Goal: Navigation & Orientation: Understand site structure

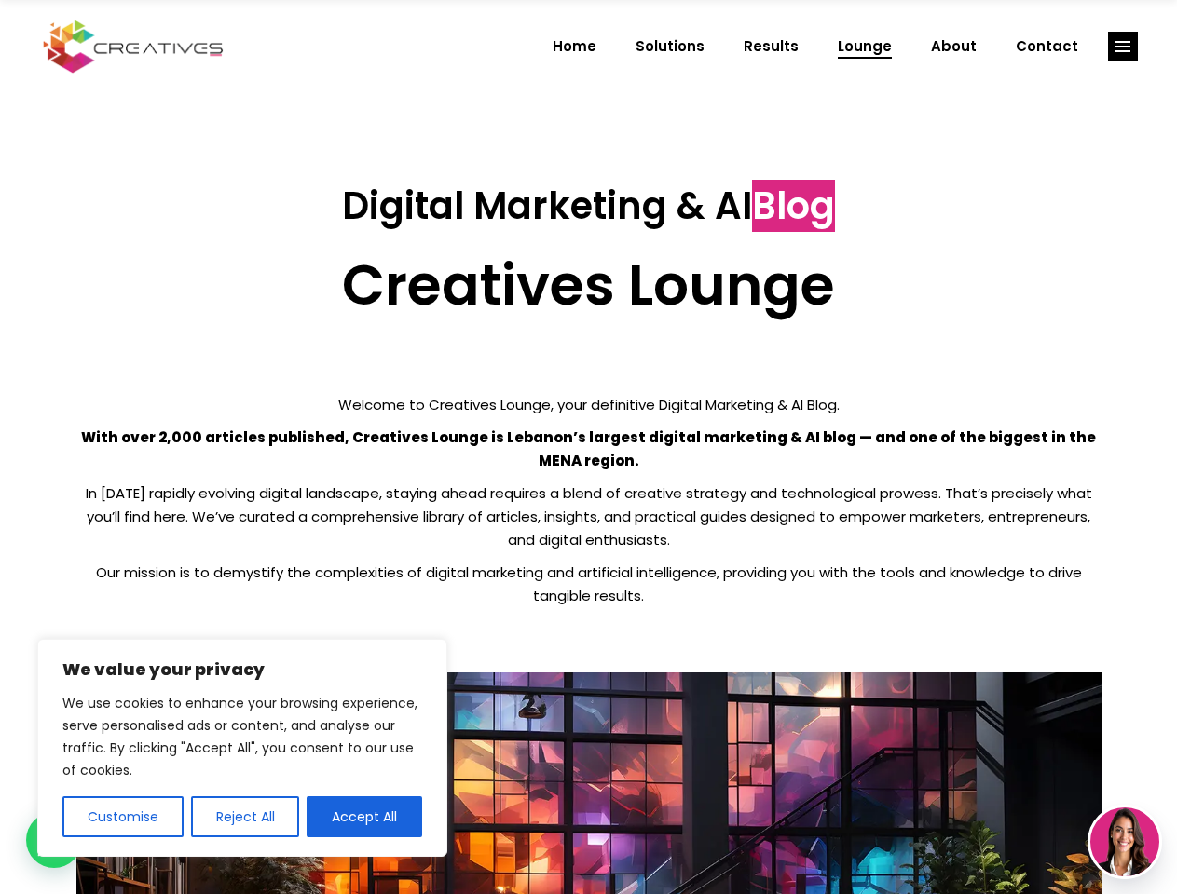
click at [588, 447] on p "With over 2,000 articles published, Creatives Lounge is Lebanon’s largest digit…" at bounding box center [588, 449] width 1025 height 47
click at [122, 817] on button "Customise" at bounding box center [122, 817] width 121 height 41
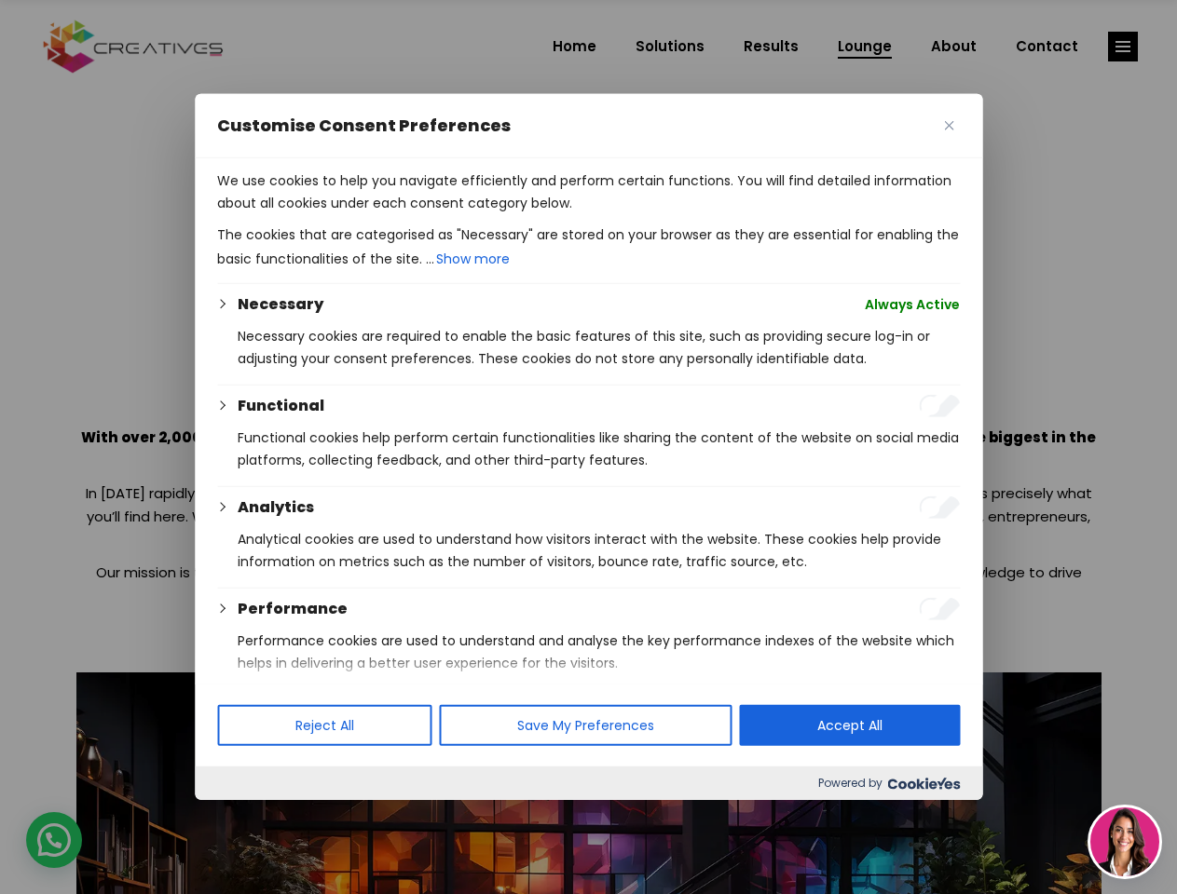
click at [244, 817] on div at bounding box center [588, 447] width 1177 height 894
click at [364, 214] on p "We use cookies to help you navigate efficiently and perform certain functions. …" at bounding box center [588, 192] width 742 height 45
click at [1123, 47] on div at bounding box center [588, 447] width 1177 height 894
click at [1124, 842] on img at bounding box center [1124, 842] width 69 height 69
